Goal: Transaction & Acquisition: Book appointment/travel/reservation

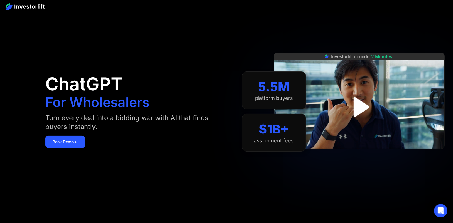
click at [361, 109] on img "open lightbox" at bounding box center [359, 107] width 36 height 36
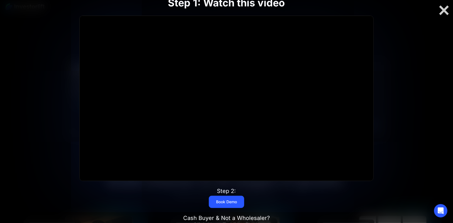
scroll to position [334, 0]
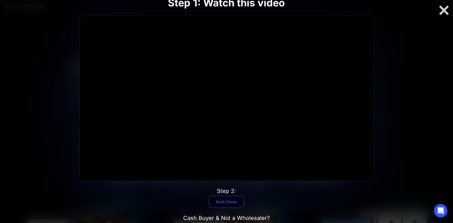
click at [225, 205] on link "Book Demo" at bounding box center [226, 202] width 35 height 12
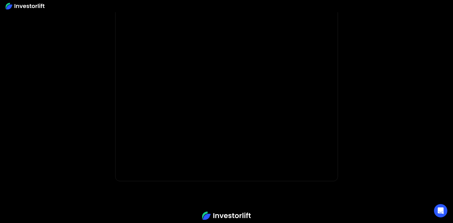
scroll to position [54, 0]
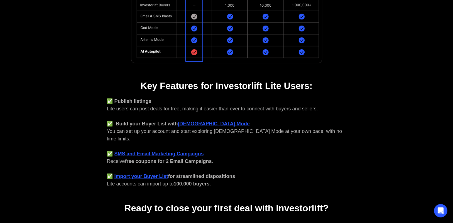
scroll to position [167, 0]
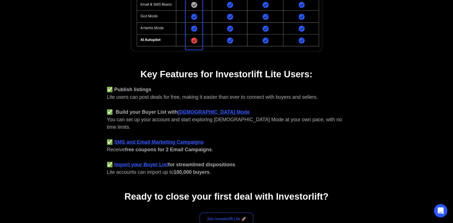
click at [226, 213] on link "Join Investorlift Lite 🚀" at bounding box center [227, 219] width 54 height 12
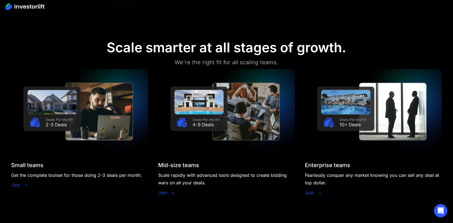
scroll to position [473, 0]
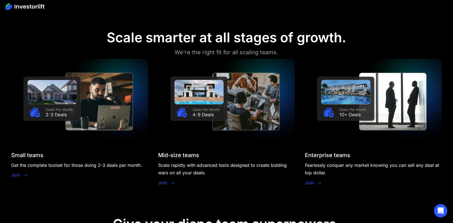
click at [18, 176] on link "Join" at bounding box center [15, 175] width 9 height 7
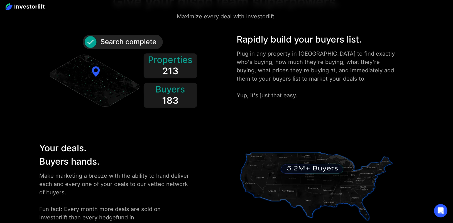
scroll to position [628, 0]
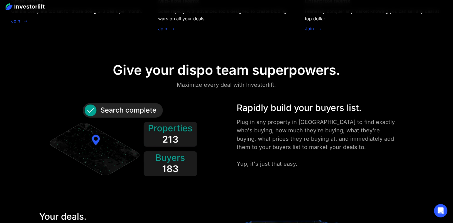
click at [177, 132] on img at bounding box center [123, 142] width 150 height 81
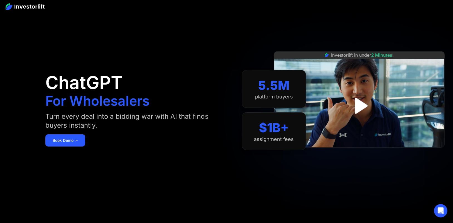
scroll to position [0, 0]
